Goal: Task Accomplishment & Management: Manage account settings

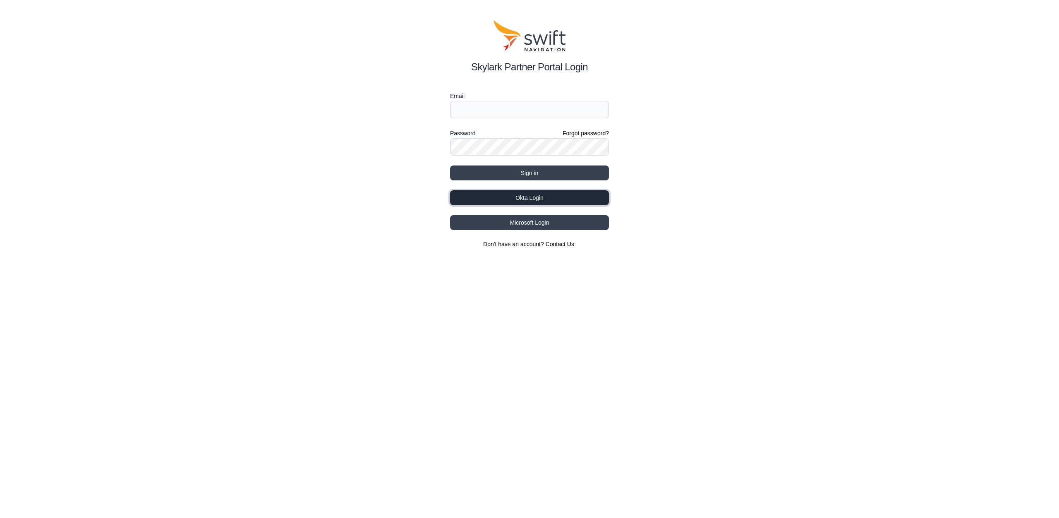
click at [539, 195] on button "Okta Login" at bounding box center [529, 197] width 159 height 15
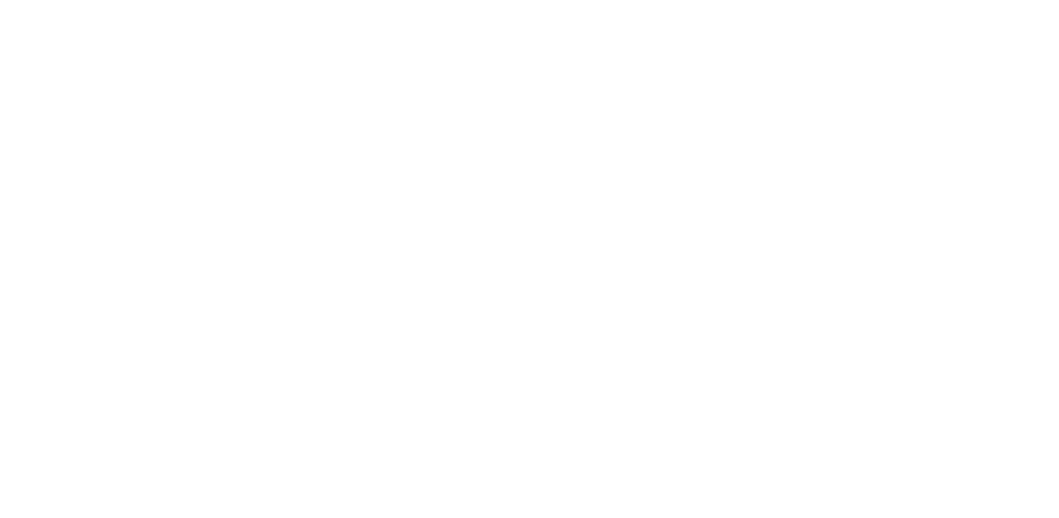
select select
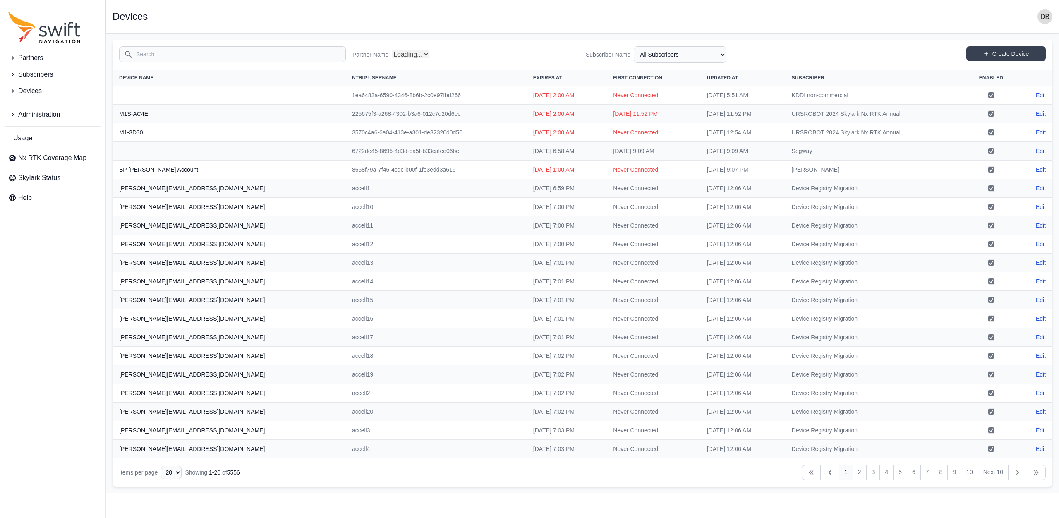
select select "Partner Name"
click at [191, 55] on input "Search" at bounding box center [232, 54] width 227 height 16
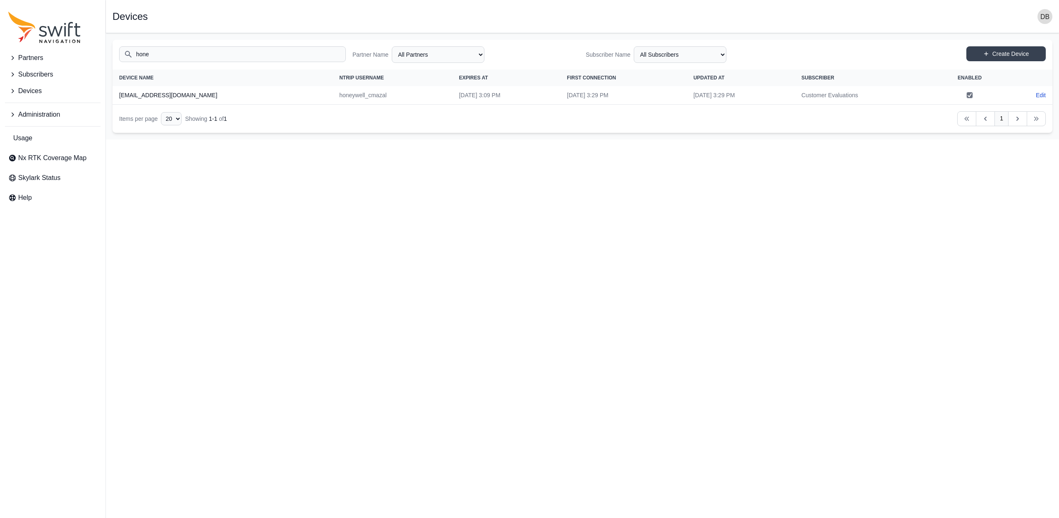
type input "hone"
click at [199, 93] on th "[EMAIL_ADDRESS][DOMAIN_NAME]" at bounding box center [223, 95] width 220 height 19
click at [1038, 95] on link "Edit" at bounding box center [1041, 95] width 10 height 8
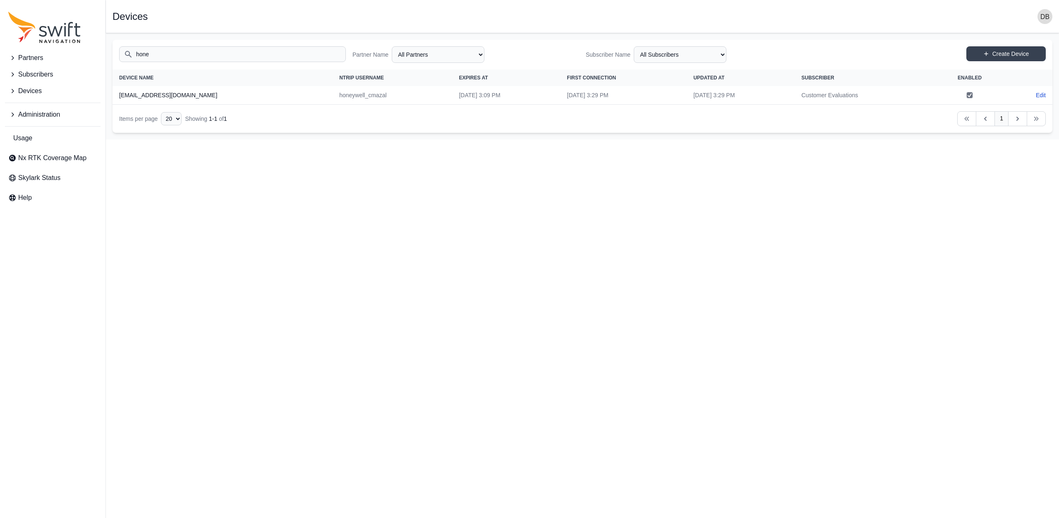
select select "ab3272ce-40d0-4c94-a524-96a758ab755c"
select select "b08fe607-8061-4d54-a8c6-9510cda8b11f"
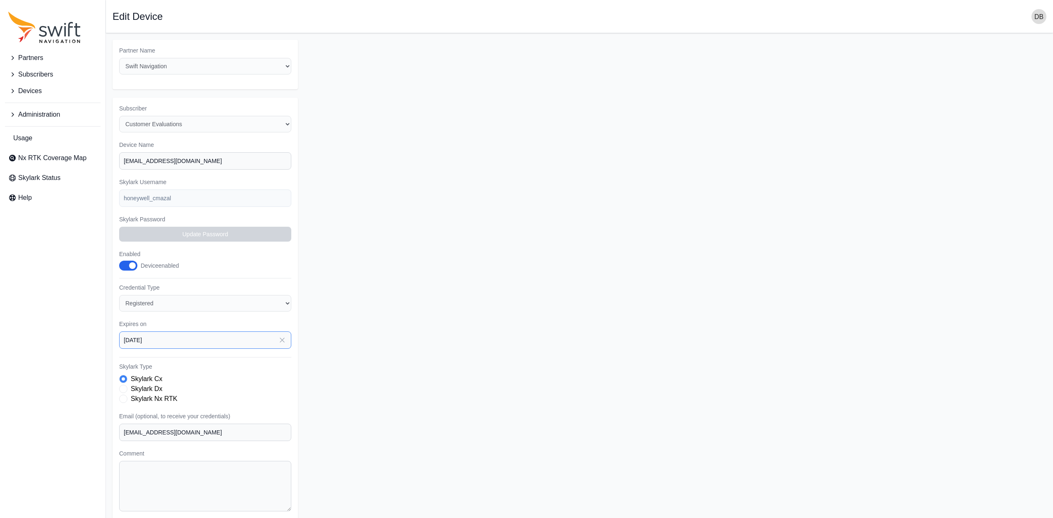
click at [212, 340] on input "[DATE]" at bounding box center [205, 339] width 172 height 17
click at [232, 370] on icon "button" at bounding box center [234, 368] width 8 height 8
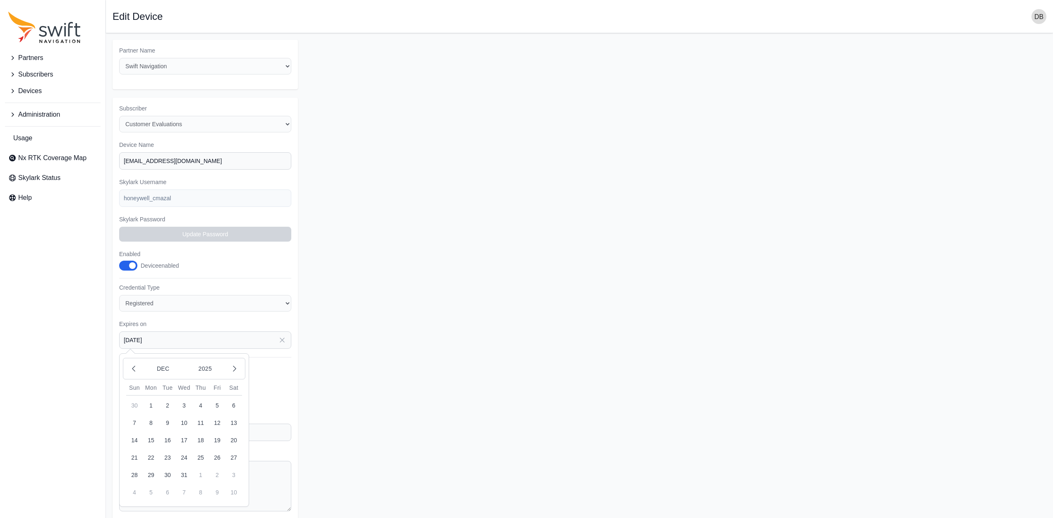
click at [183, 476] on button "31" at bounding box center [184, 475] width 17 height 17
type input "[DATE]"
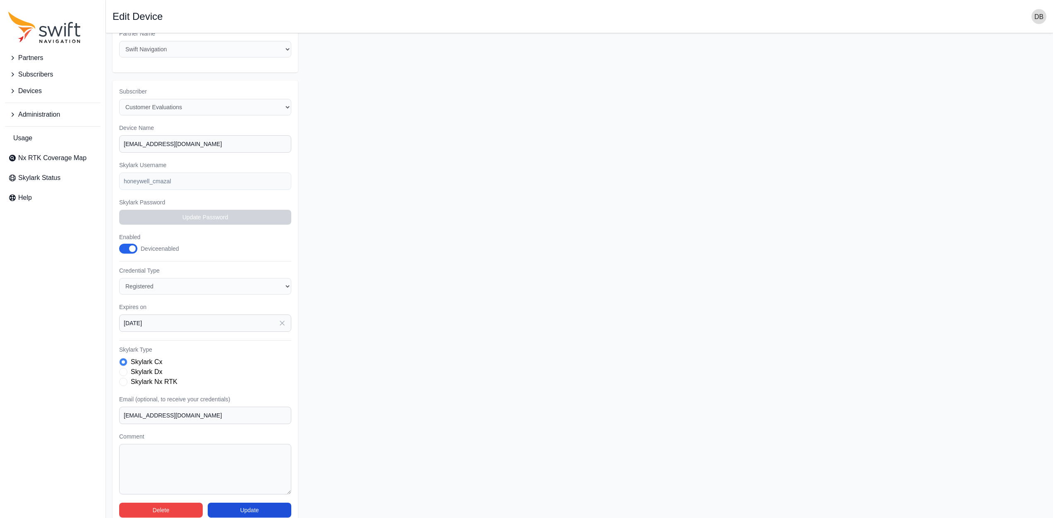
scroll to position [31, 0]
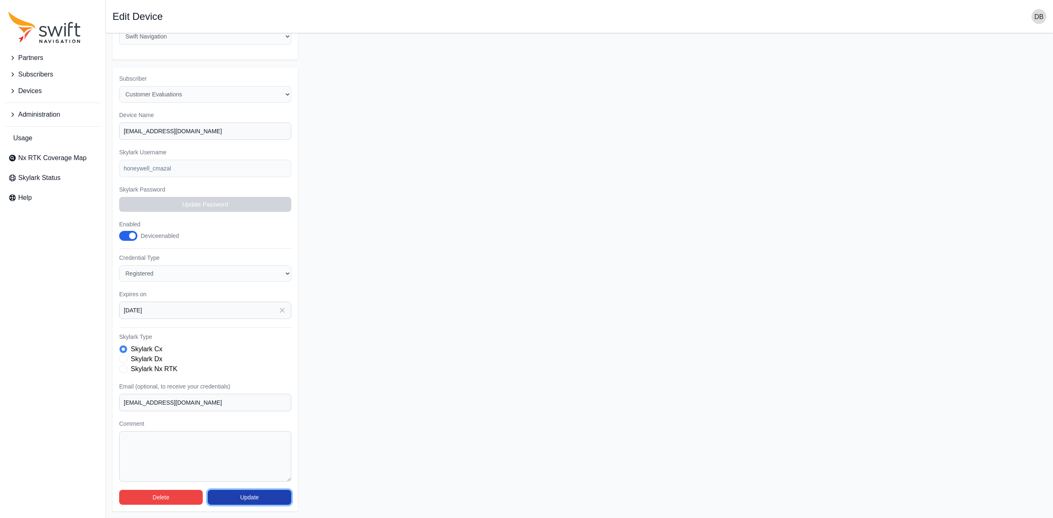
click at [246, 499] on button "Update" at bounding box center [250, 497] width 84 height 15
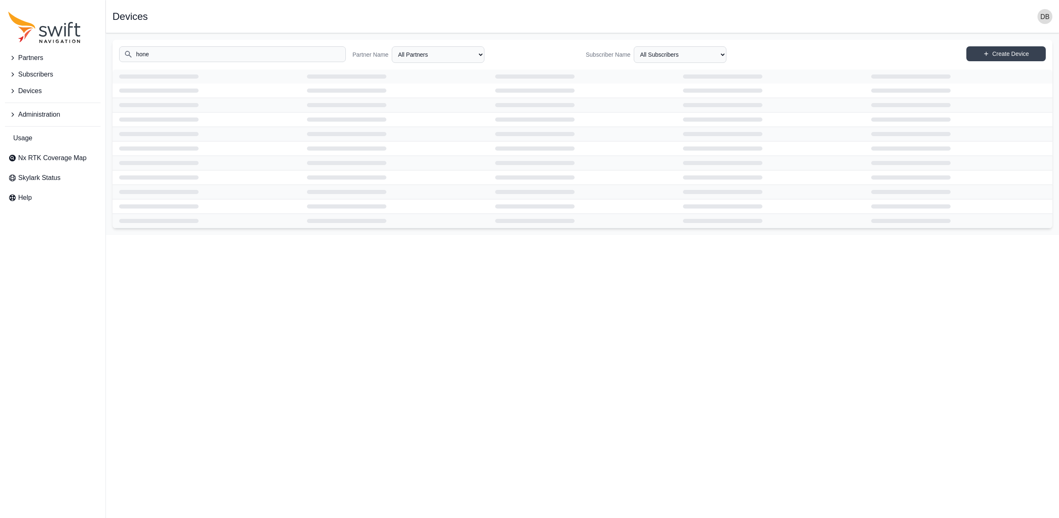
click at [35, 114] on span "Administration" at bounding box center [39, 115] width 42 height 10
click at [39, 59] on span "Partners" at bounding box center [30, 58] width 25 height 10
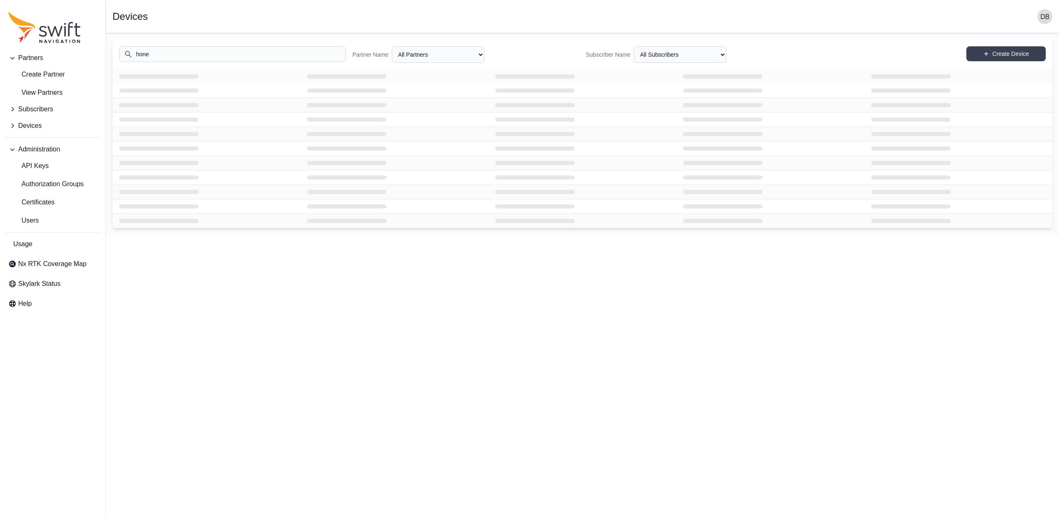
click at [158, 52] on input "hone" at bounding box center [232, 54] width 227 height 16
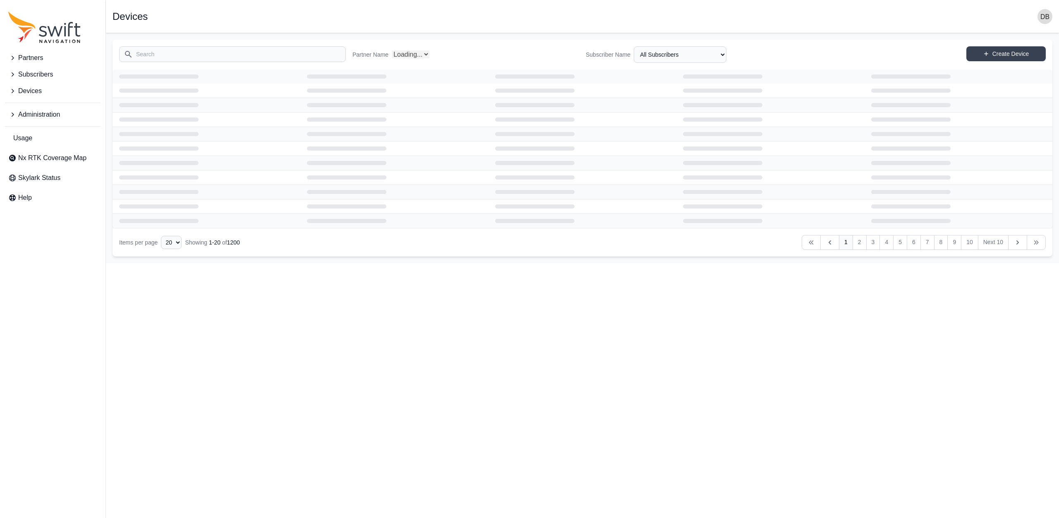
select select "Partner Name"
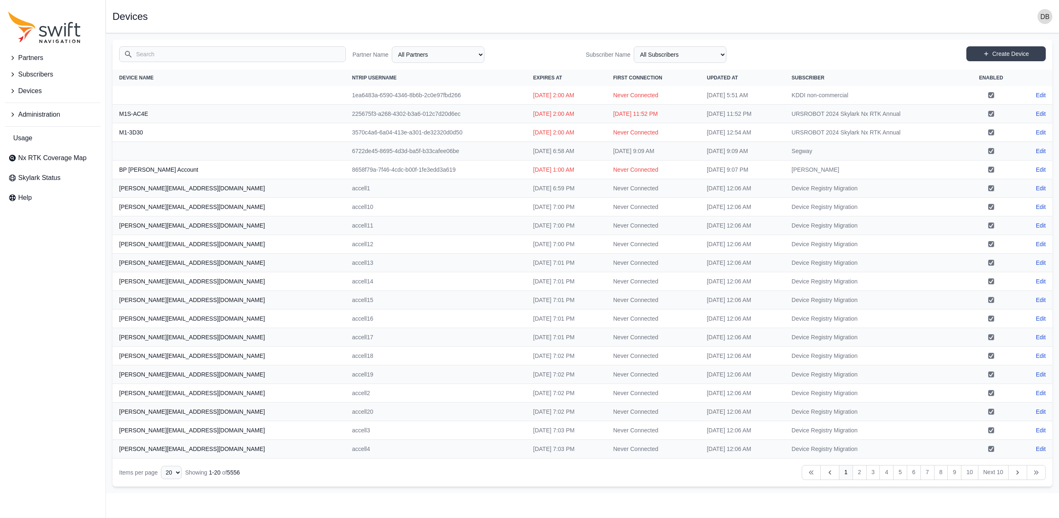
click at [194, 54] on input "Search" at bounding box center [232, 54] width 227 height 16
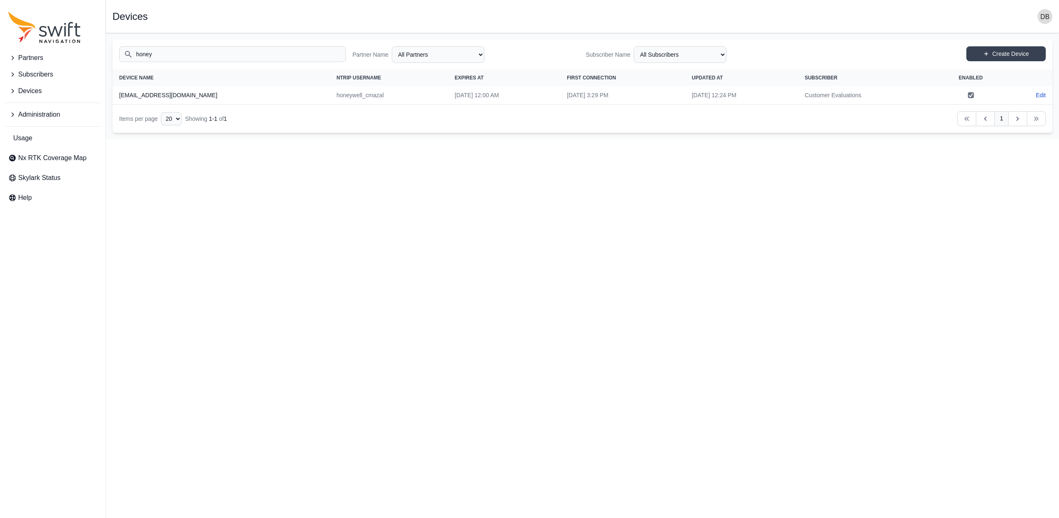
type input "honey"
